Goal: Transaction & Acquisition: Purchase product/service

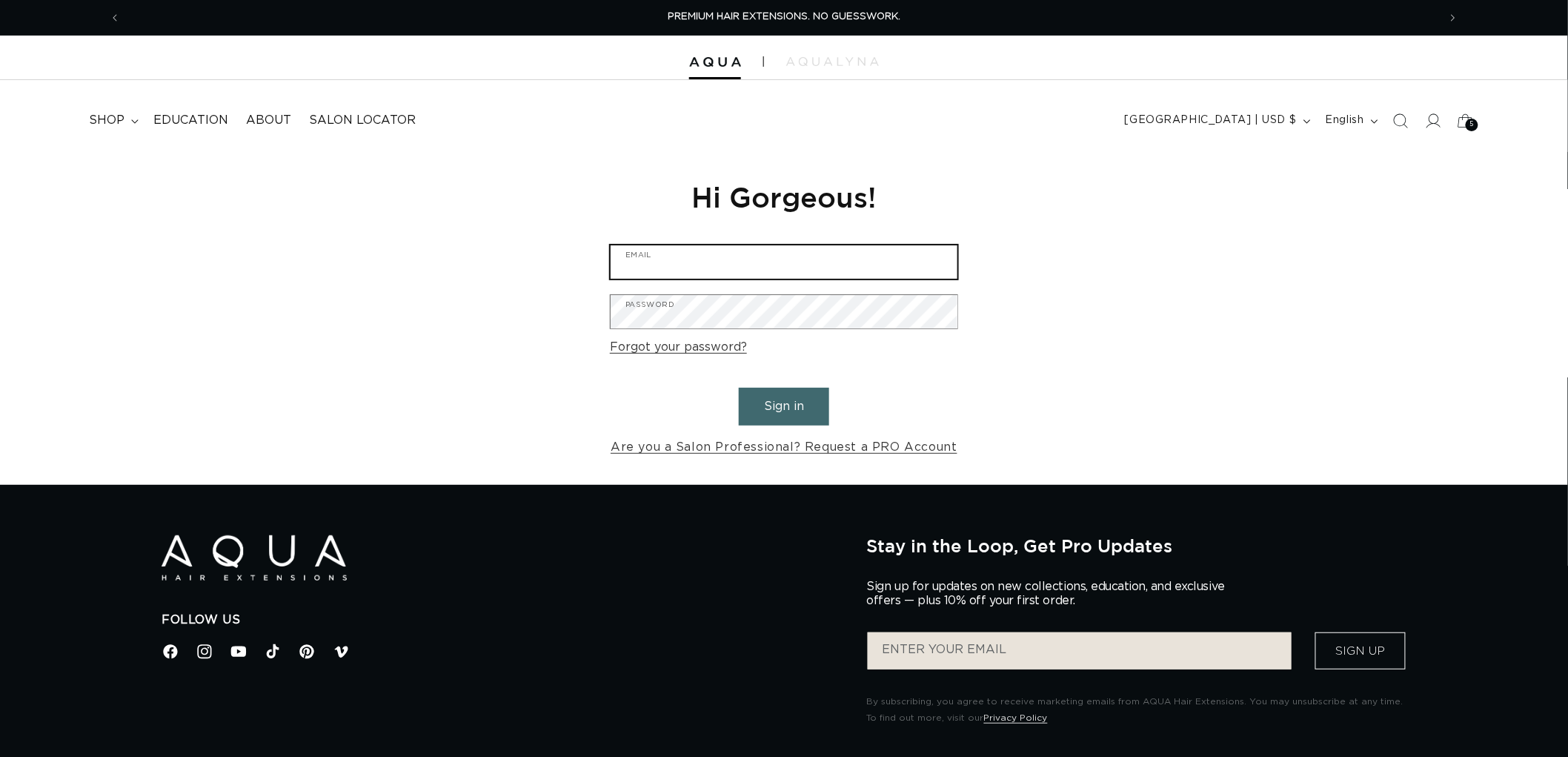
type input "[EMAIL_ADDRESS][DOMAIN_NAME]"
click at [761, 410] on button "Sign in" at bounding box center [784, 406] width 90 height 38
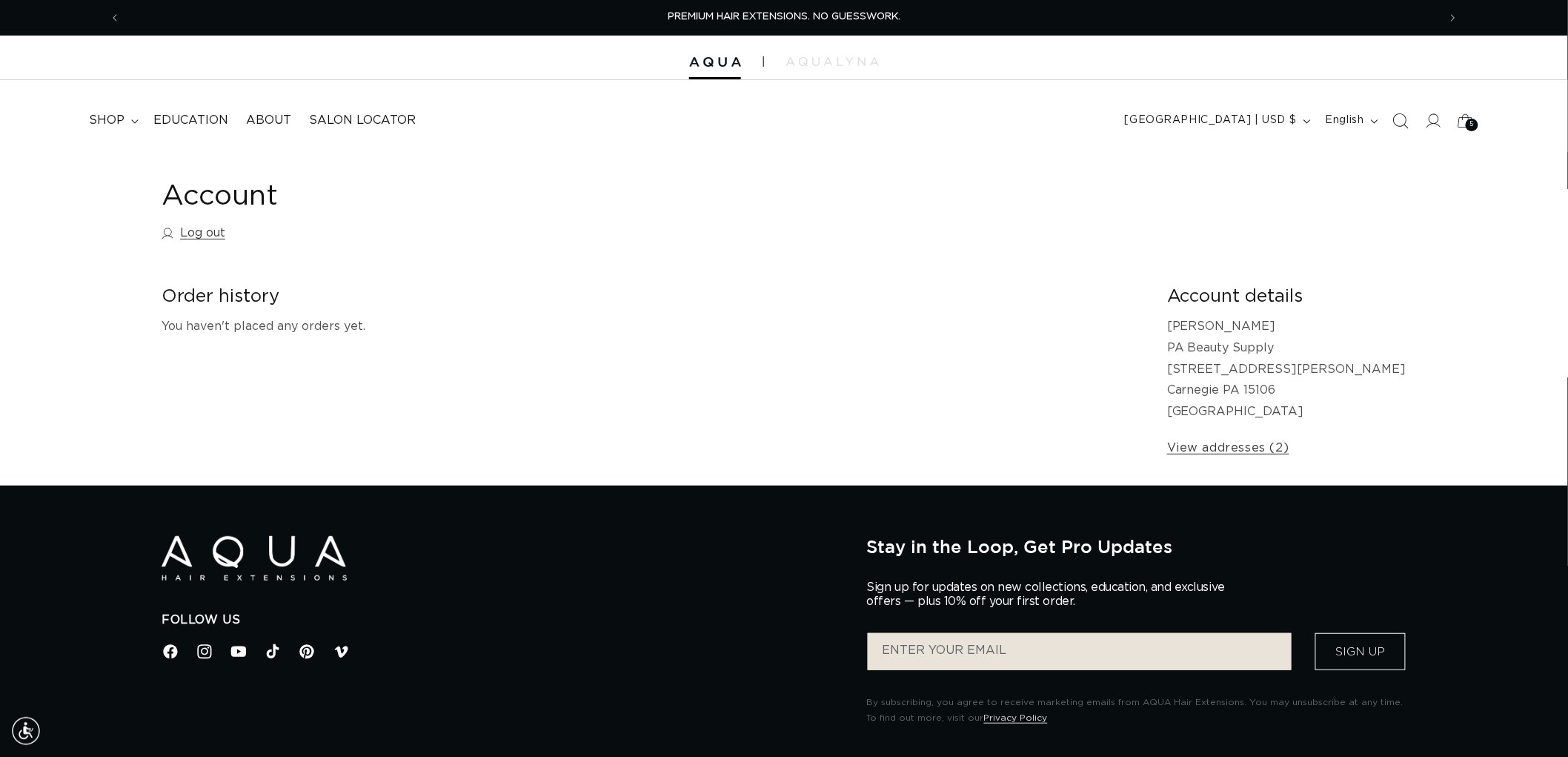
click at [1396, 120] on icon "Search" at bounding box center [1399, 120] width 15 height 15
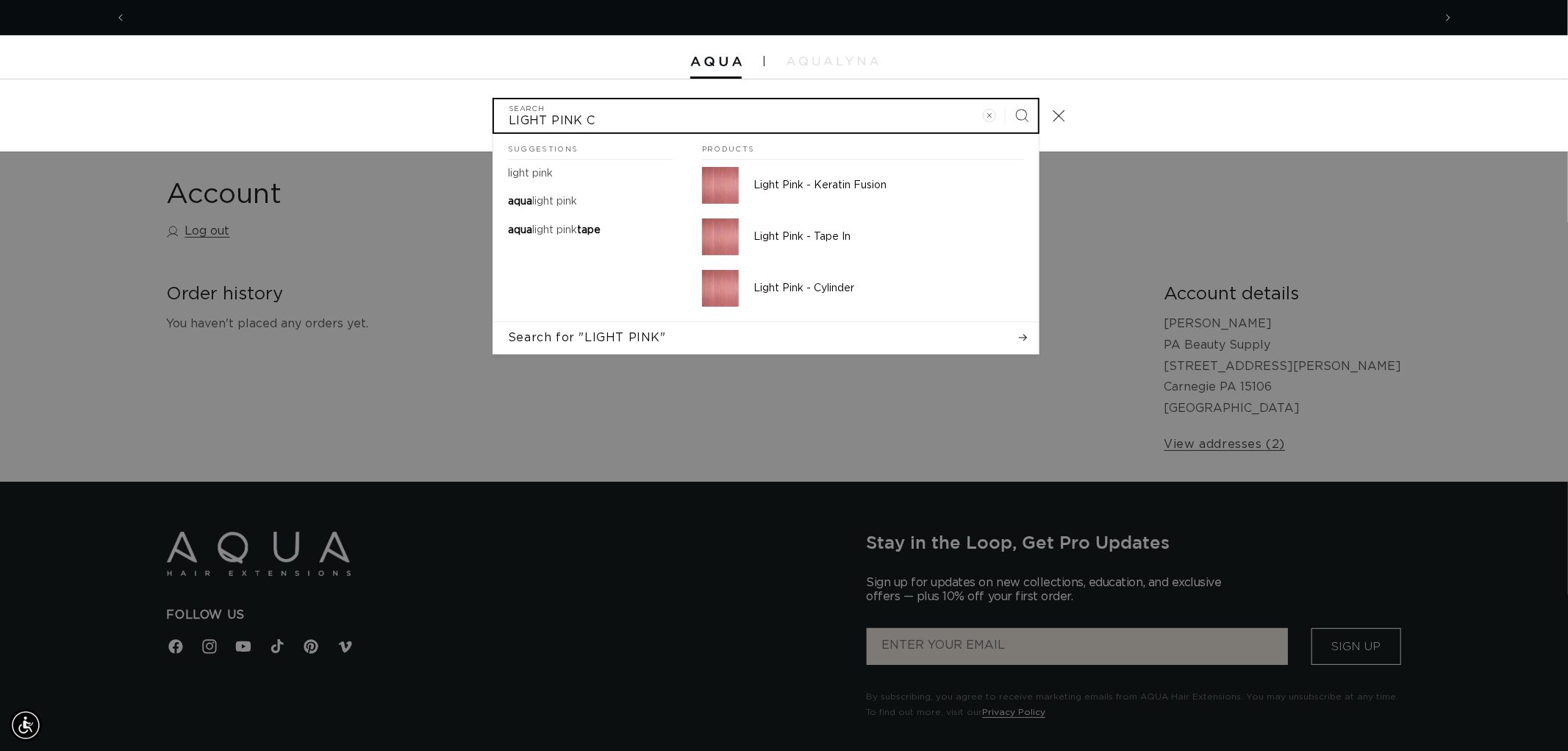
scroll to position [0, 2613]
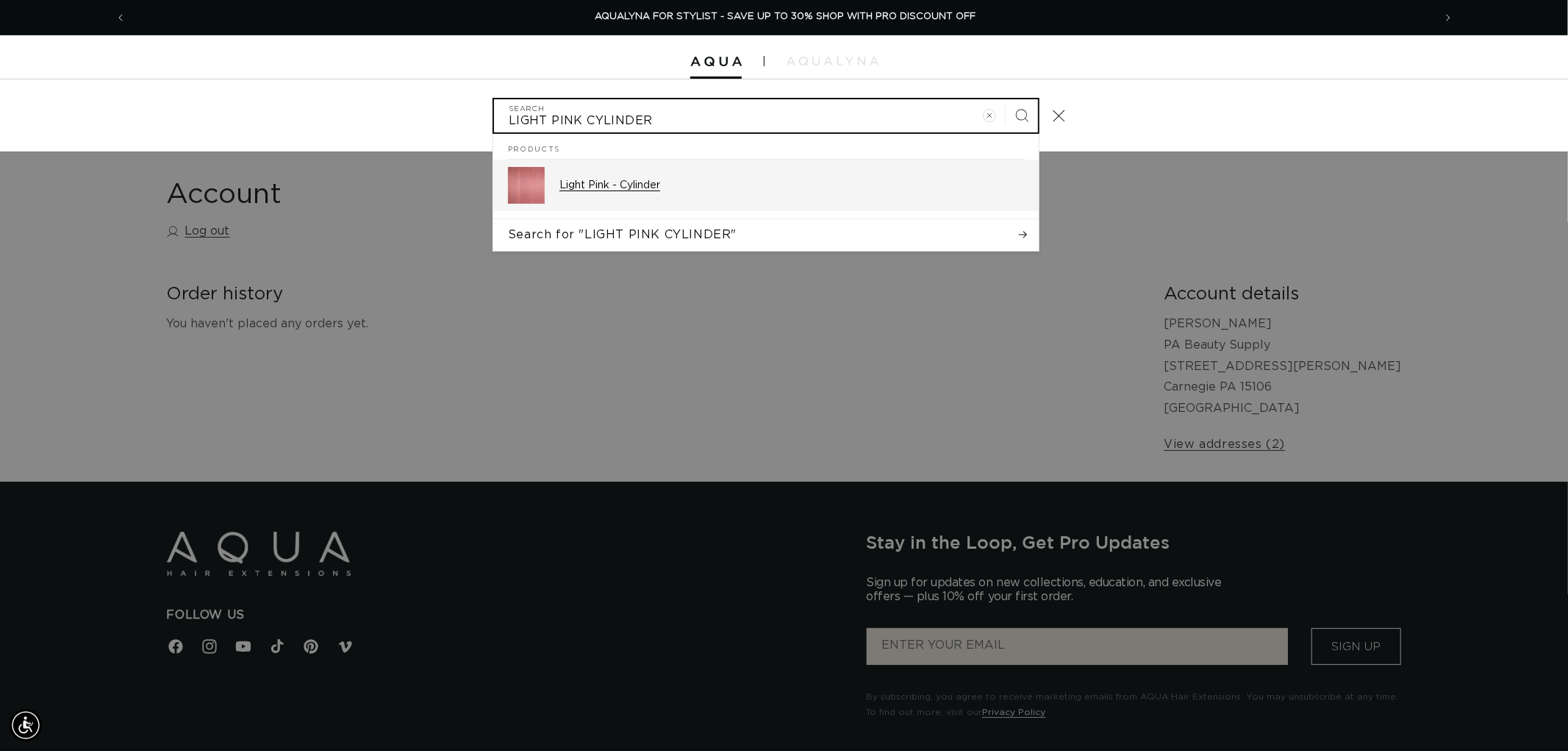
type input "LIGHT PINK CYLINDER"
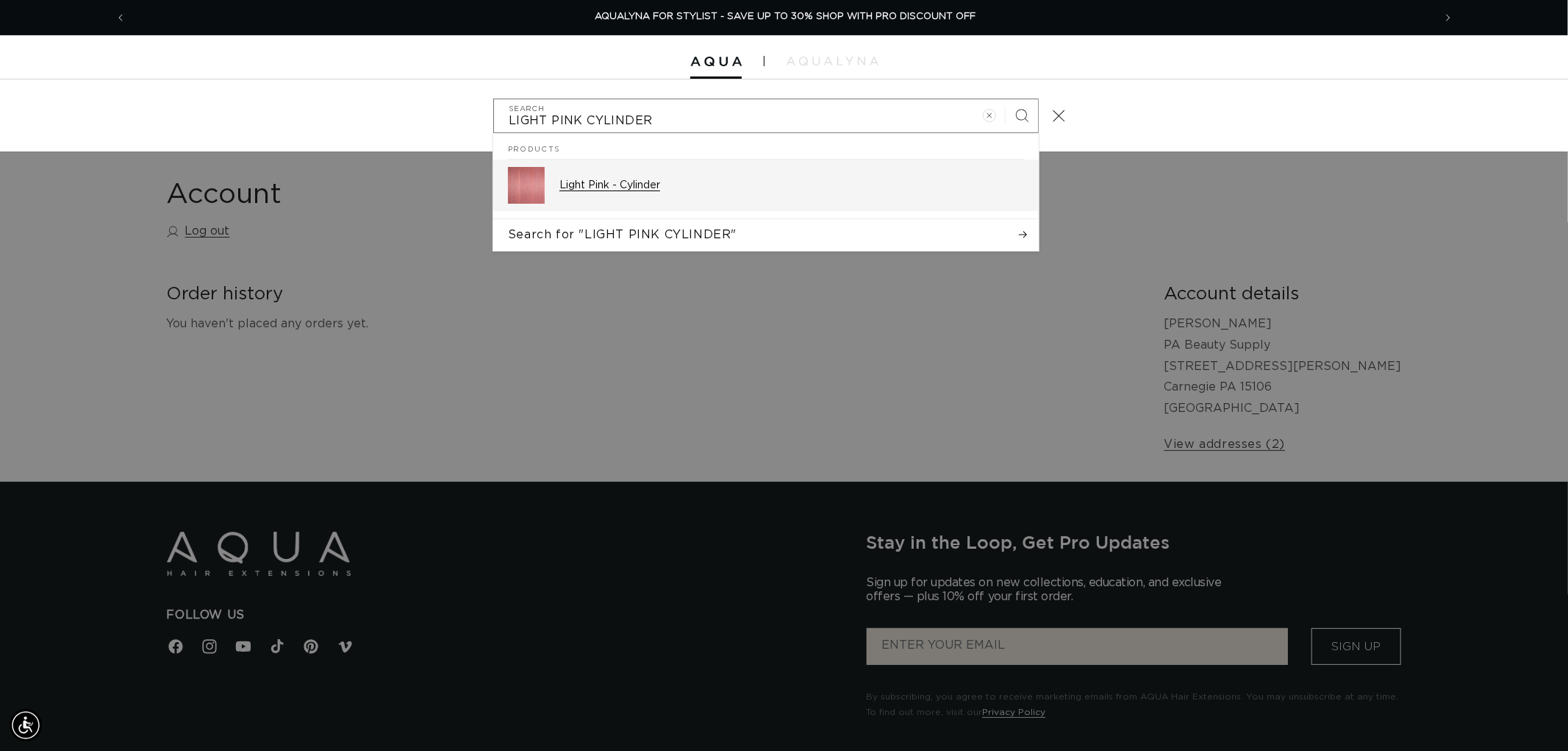
click at [622, 186] on p "Light Pink - Cylinder" at bounding box center [791, 185] width 464 height 13
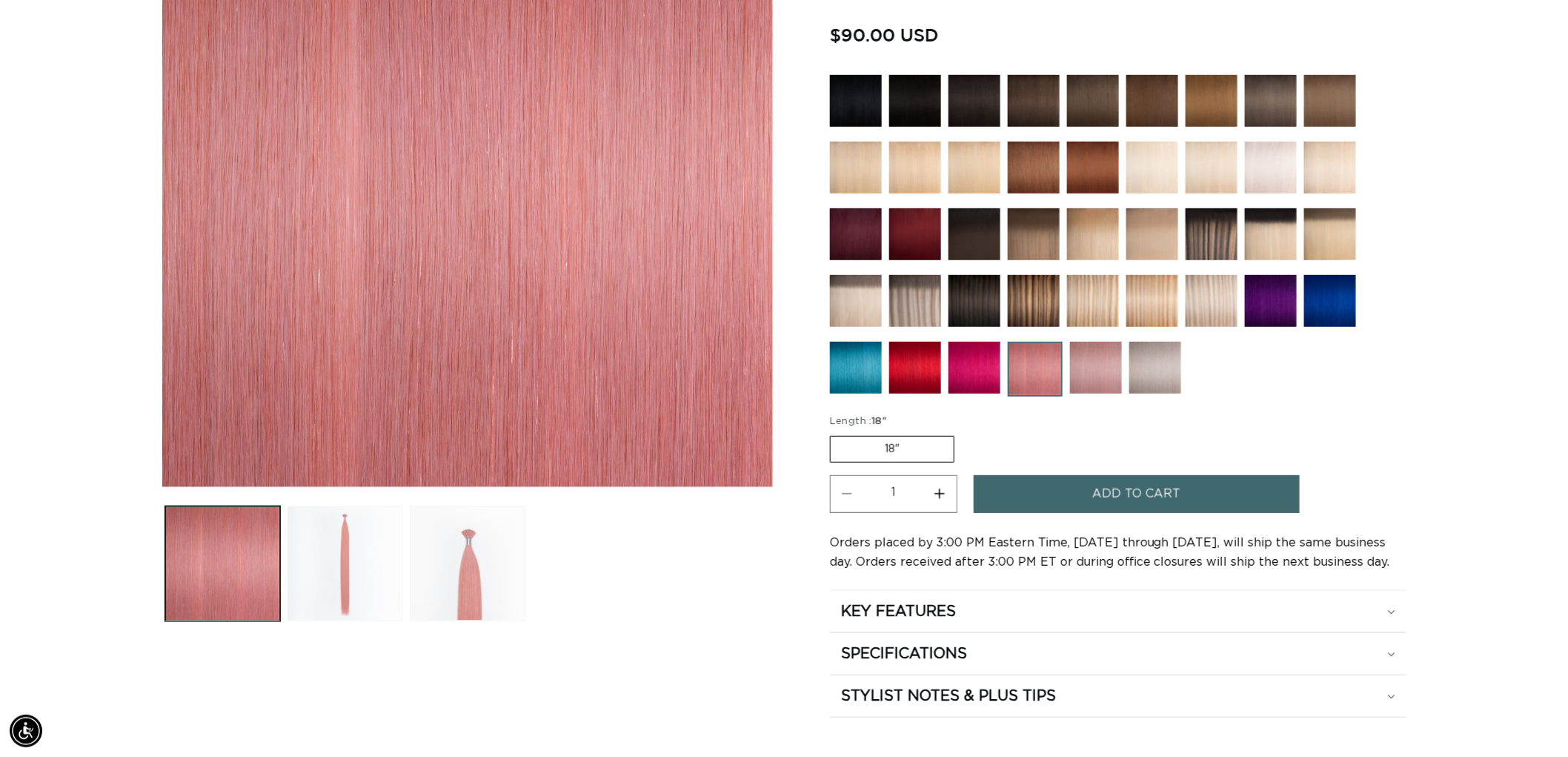
scroll to position [0, 1316]
